Goal: Information Seeking & Learning: Learn about a topic

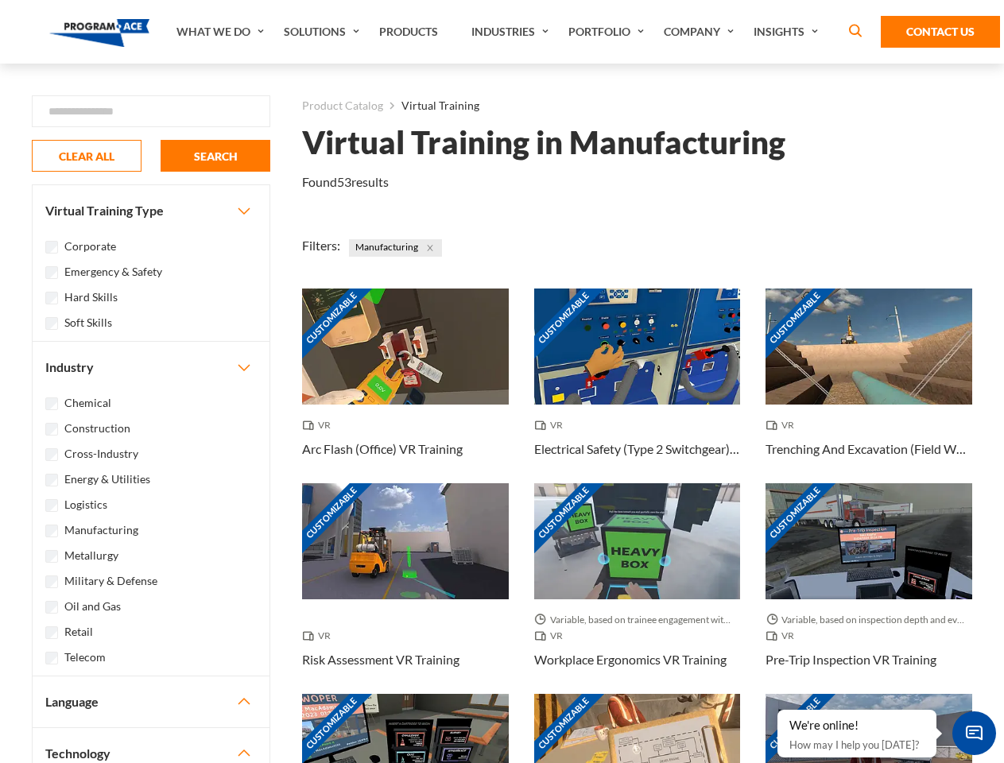
click at [222, 32] on link "What We Do" at bounding box center [221, 32] width 107 height 64
click at [323, 32] on link "Solutions" at bounding box center [323, 32] width 95 height 64
click at [512, 32] on link "Industries" at bounding box center [511, 32] width 97 height 64
click at [702, 32] on link "Company" at bounding box center [701, 32] width 90 height 64
click at [788, 32] on link "Insights" at bounding box center [787, 32] width 84 height 64
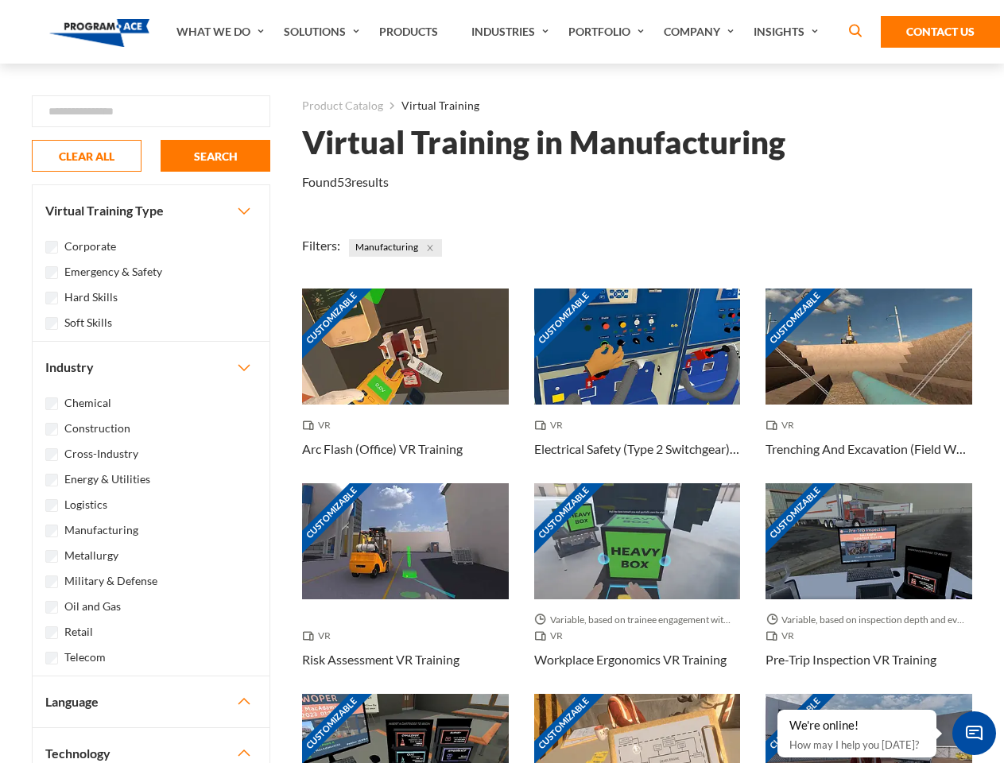
click at [0, 0] on div "Blog White Papers News" at bounding box center [0, 0] width 0 height 0
click at [0, 0] on strong "How Virtual Learning Can Enhance Workforce Productivity: A Guide for L&D Manage…" at bounding box center [0, 0] width 0 height 0
click at [974, 733] on span "Minimize live chat window" at bounding box center [974, 733] width 58 height 58
click at [778, 710] on div "Customizable" at bounding box center [868, 752] width 207 height 116
